Goal: Information Seeking & Learning: Learn about a topic

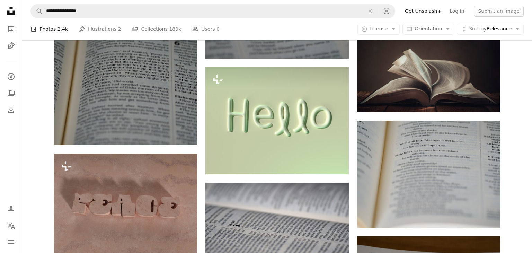
scroll to position [3433, 0]
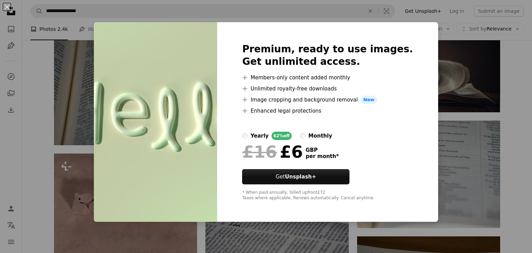
click at [455, 87] on div "An X shape Premium, ready to use images. Get unlimited access. A plus sign Memb…" at bounding box center [266, 126] width 532 height 253
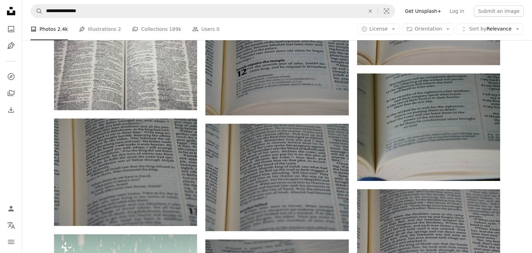
scroll to position [3143, 0]
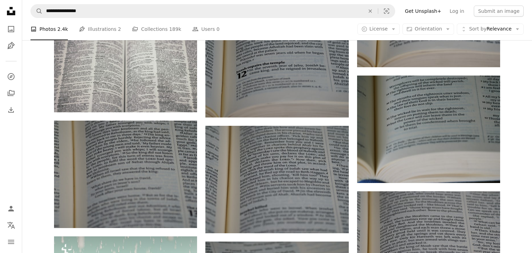
drag, startPoint x: 529, startPoint y: 102, endPoint x: 532, endPoint y: 32, distance: 70.4
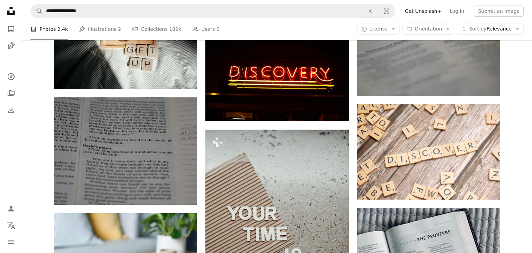
scroll to position [482, 0]
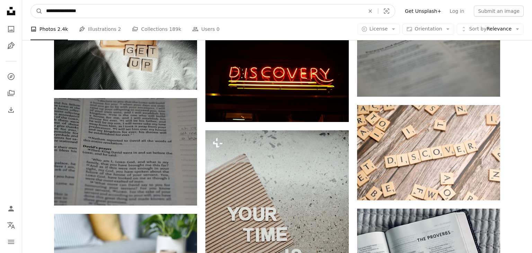
click at [216, 12] on input "**********" at bounding box center [203, 11] width 320 height 13
type input "*"
type input "**********"
click at [31, 5] on button "A magnifying glass" at bounding box center [37, 11] width 12 height 13
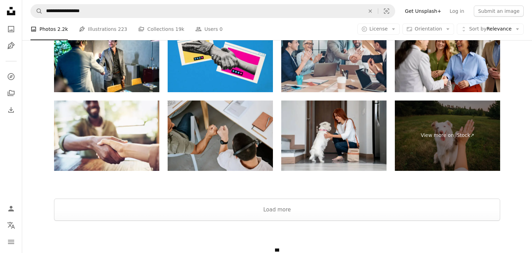
scroll to position [1469, 0]
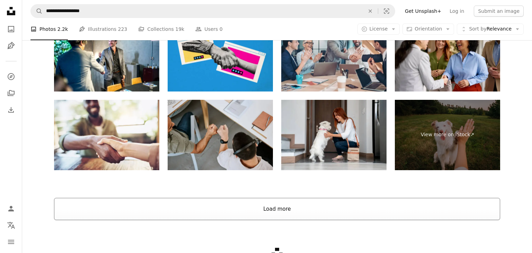
click at [286, 211] on button "Load more" at bounding box center [277, 209] width 446 height 22
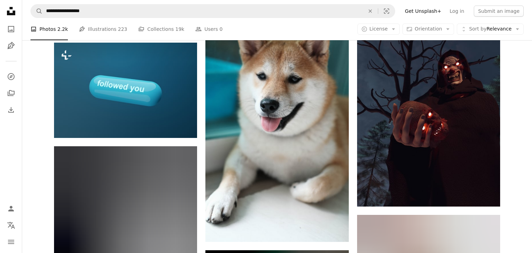
scroll to position [6057, 0]
